Goal: Communication & Community: Answer question/provide support

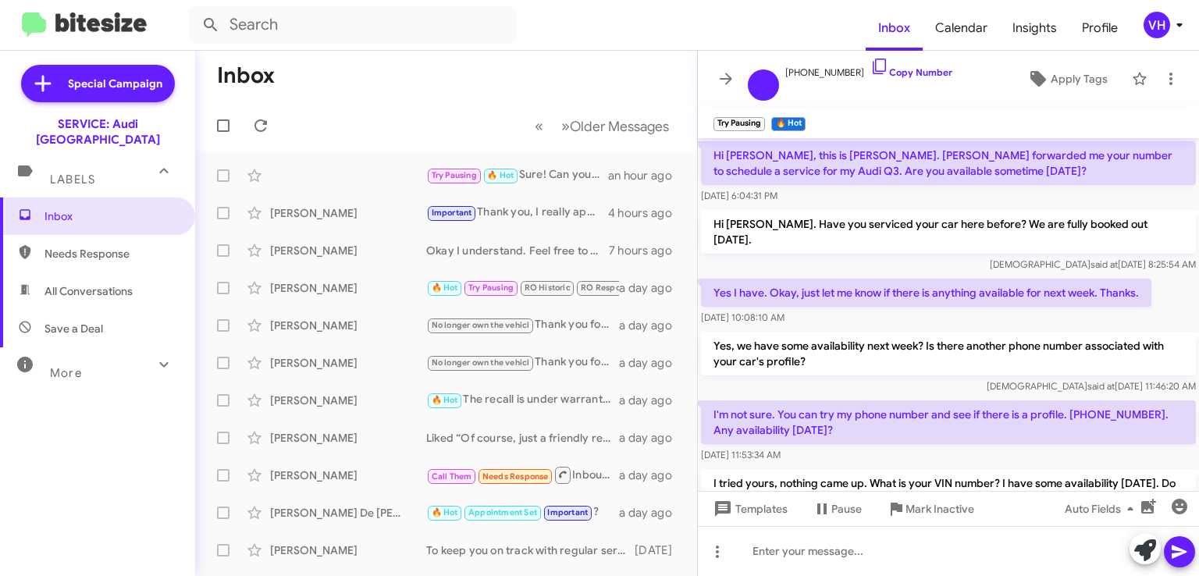
scroll to position [393, 0]
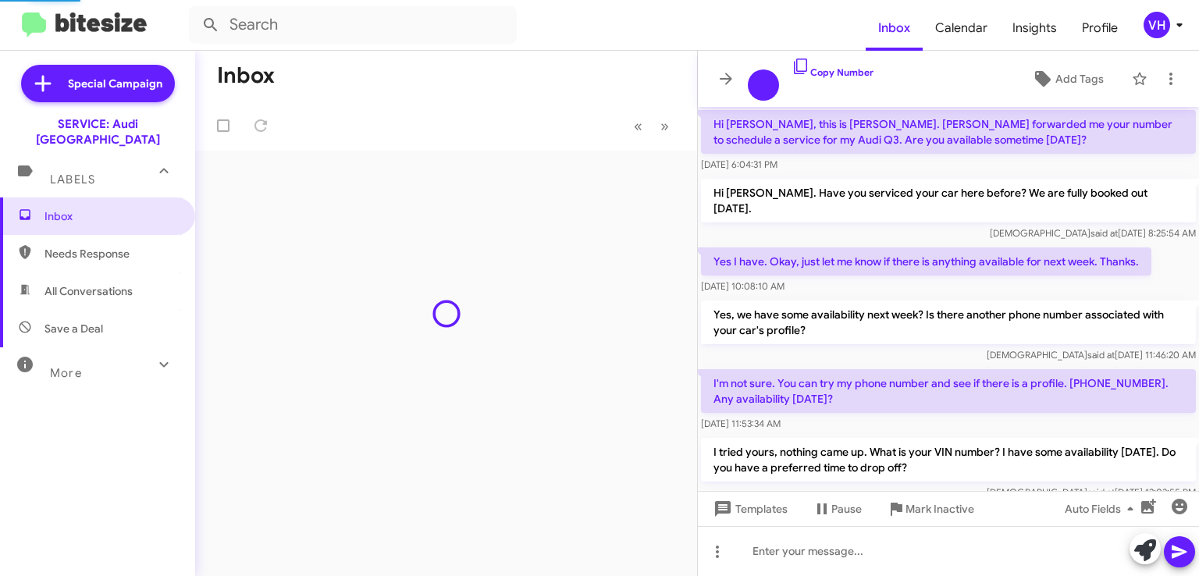
scroll to position [393, 0]
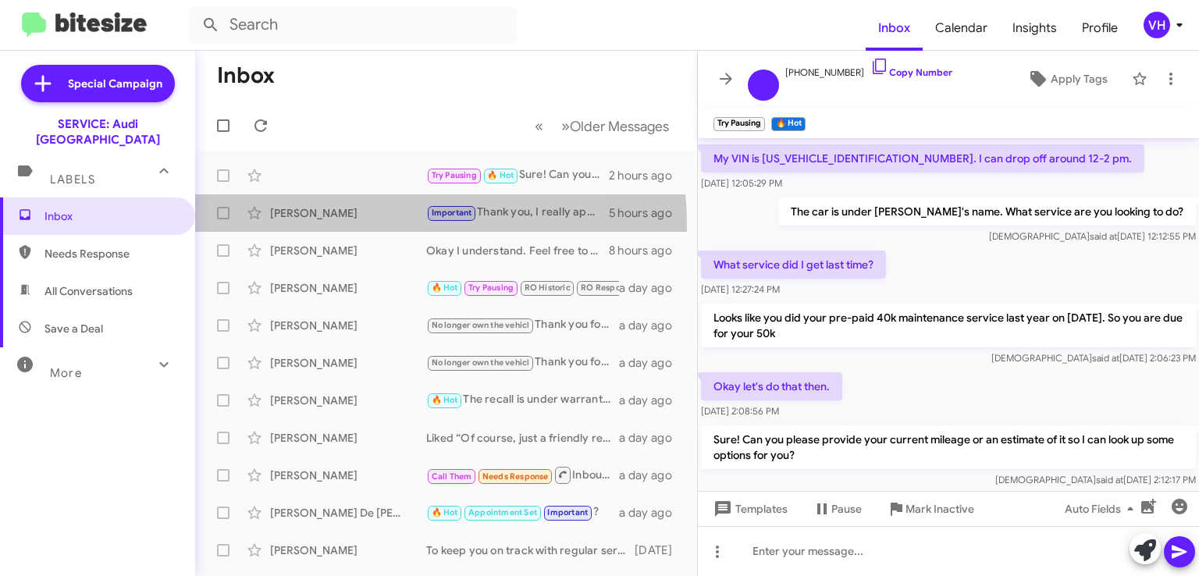
click at [348, 225] on div "[PERSON_NAME] Important Thank you, I really appreciate your time and feedback! …" at bounding box center [446, 212] width 477 height 31
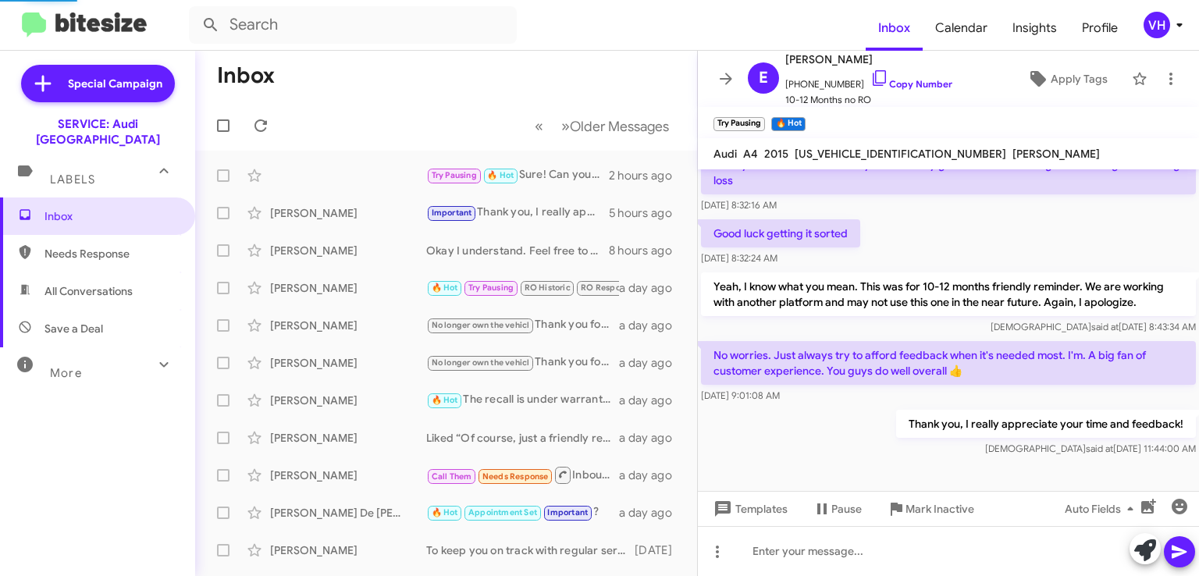
scroll to position [259, 0]
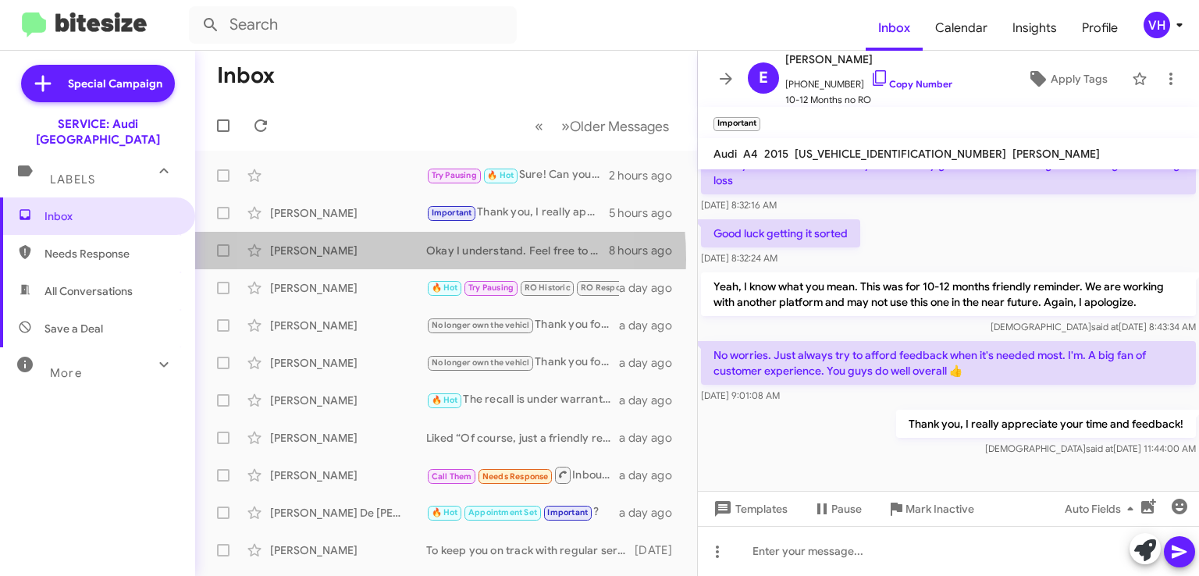
click at [363, 258] on div "[PERSON_NAME] Okay I understand. Feel free to reach out if I can help in the fu…" at bounding box center [446, 250] width 477 height 31
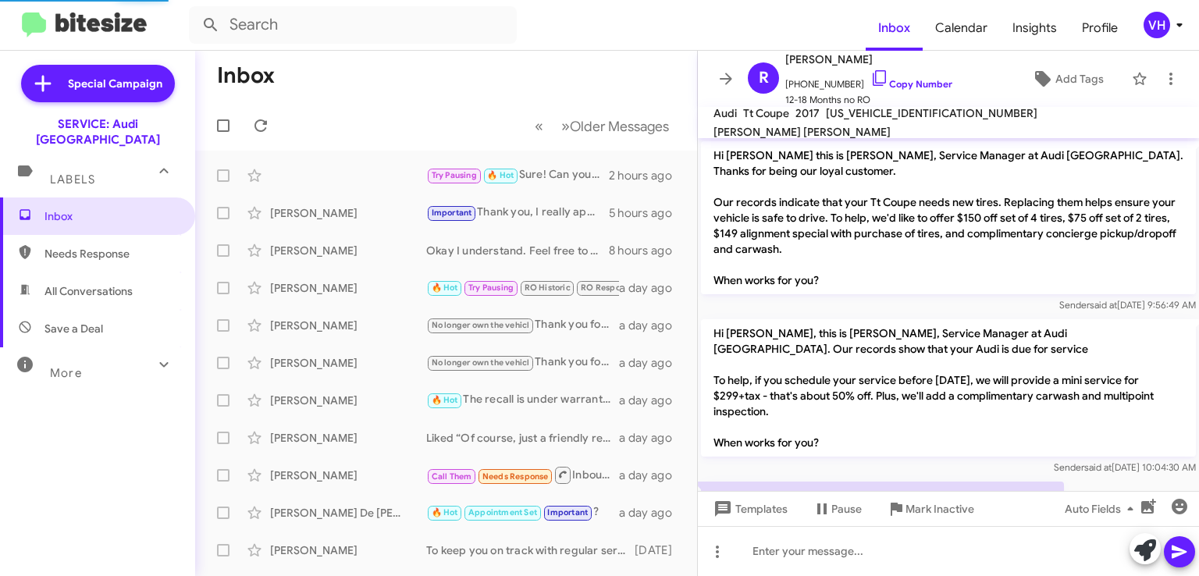
scroll to position [78, 0]
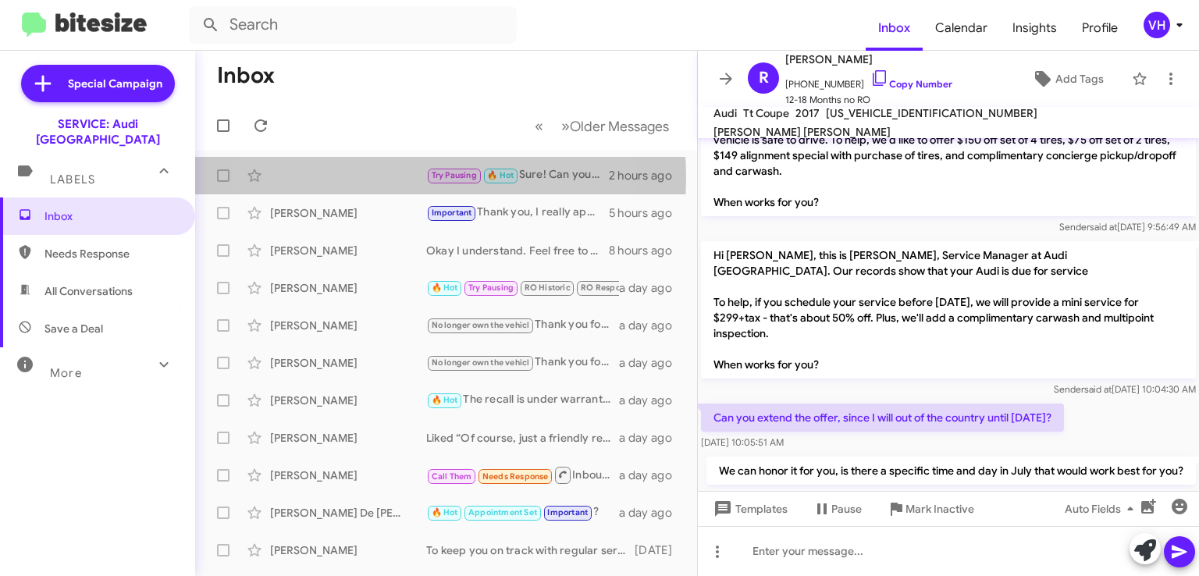
click at [363, 176] on div "Try Pausing 🔥 Hot Sure! Can you please provide your current mileage or an estim…" at bounding box center [446, 175] width 477 height 31
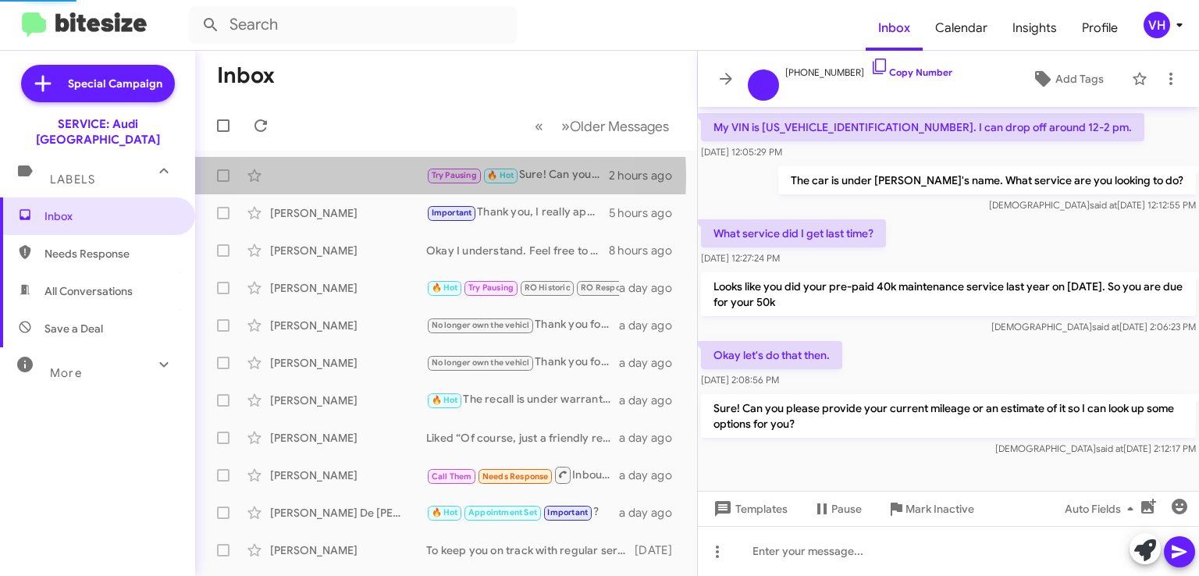
scroll to position [425, 0]
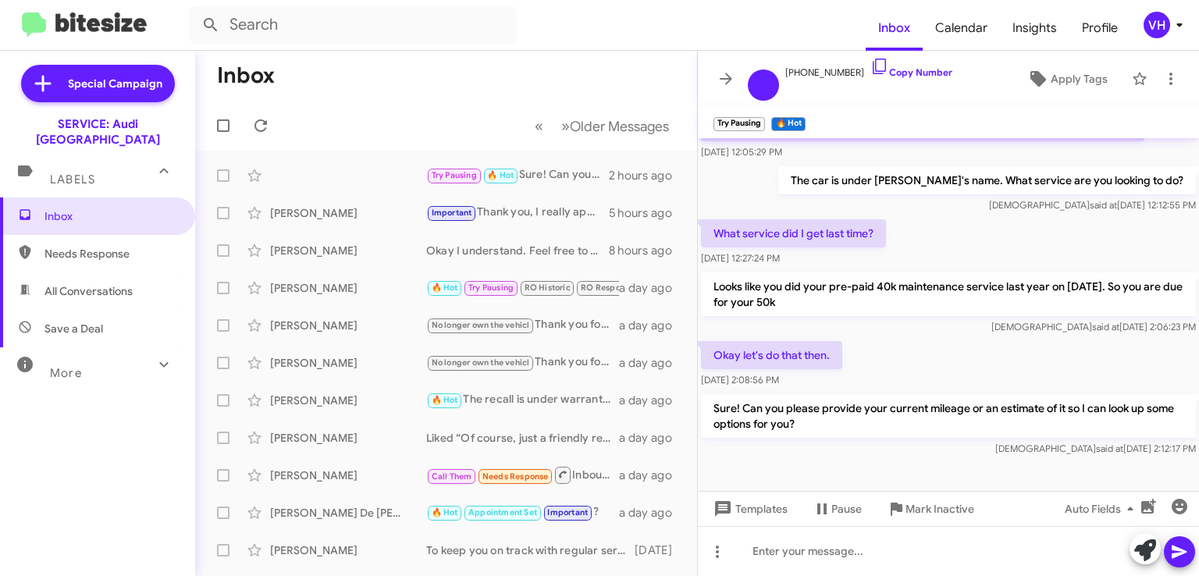
drag, startPoint x: 363, startPoint y: 176, endPoint x: 373, endPoint y: 126, distance: 51.0
click at [373, 126] on mat-toolbar-row "« Previous » Next Older Messages" at bounding box center [446, 126] width 502 height 50
